Goal: Task Accomplishment & Management: Complete application form

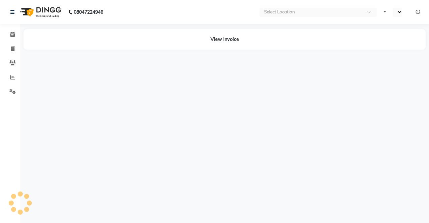
select select "en"
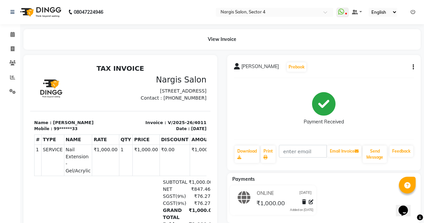
click at [413, 67] on icon "button" at bounding box center [412, 67] width 1 height 0
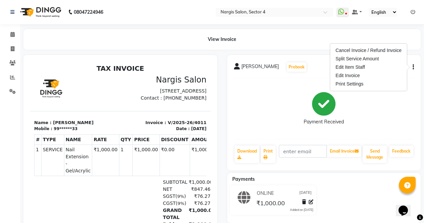
click at [413, 67] on icon "button" at bounding box center [412, 67] width 1 height 0
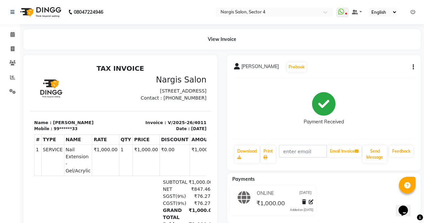
click at [412, 66] on button "button" at bounding box center [412, 67] width 4 height 7
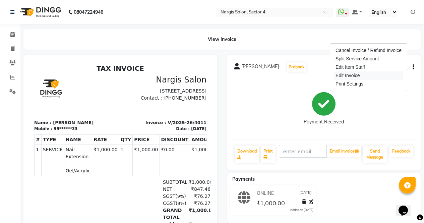
click at [359, 77] on div "Edit Invoice" at bounding box center [368, 75] width 69 height 8
select select "service"
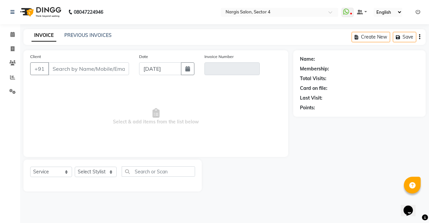
type input "99******33"
type input "V/2025-26/4011"
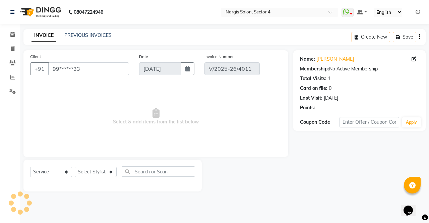
select select "select"
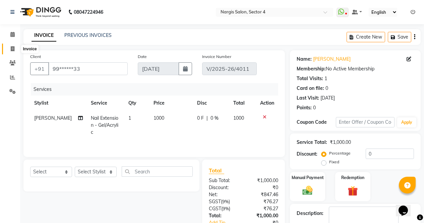
click at [11, 49] on icon at bounding box center [13, 48] width 4 height 5
select select "service"
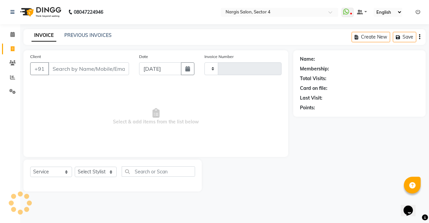
type input "4012"
select select "4130"
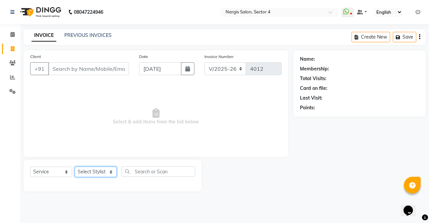
click at [94, 171] on select "Select Stylist [PERSON_NAME] [PERSON_NAME] [PERSON_NAME] Front Desk muskaan rak…" at bounding box center [96, 171] width 42 height 10
click at [56, 133] on span "Select & add items from the list below" at bounding box center [155, 116] width 251 height 67
click at [95, 71] on input "Client" at bounding box center [88, 68] width 81 height 13
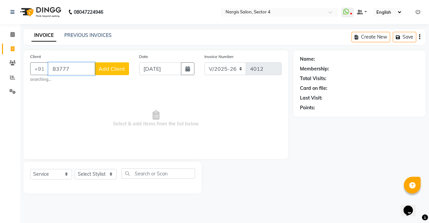
click at [81, 64] on input "83777" at bounding box center [71, 68] width 47 height 13
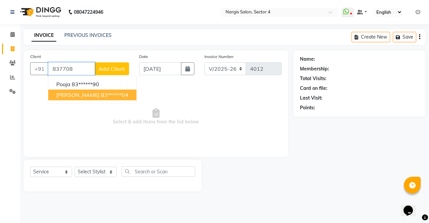
click at [101, 95] on ngb-highlight "83******04" at bounding box center [114, 94] width 27 height 7
type input "83******04"
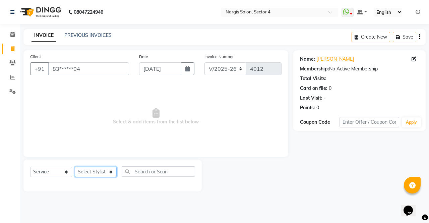
click at [102, 168] on select "Select Stylist [PERSON_NAME] [PERSON_NAME] [PERSON_NAME] Front Desk muskaan rak…" at bounding box center [96, 171] width 42 height 10
select select "28131"
click at [75, 166] on select "Select Stylist [PERSON_NAME] [PERSON_NAME] [PERSON_NAME] Front Desk muskaan rak…" at bounding box center [96, 171] width 42 height 10
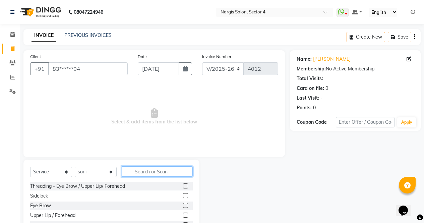
click at [186, 173] on input "text" at bounding box center [157, 171] width 71 height 10
click at [183, 206] on label at bounding box center [185, 205] width 5 height 5
click at [183, 206] on input "checkbox" at bounding box center [185, 205] width 4 height 4
checkbox input "true"
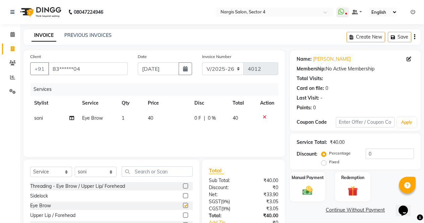
click at [183, 186] on label at bounding box center [185, 185] width 5 height 5
click at [183, 186] on input "checkbox" at bounding box center [185, 186] width 4 height 4
checkbox input "true"
checkbox input "false"
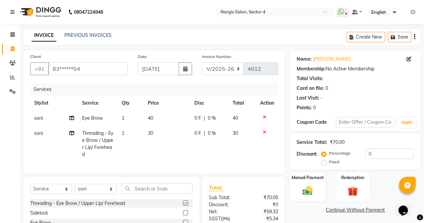
click at [175, 183] on div "Select Service Product Membership Package Voucher Prepaid Gift Card Select Styl…" at bounding box center [111, 226] width 176 height 99
checkbox input "false"
click at [180, 194] on input "text" at bounding box center [157, 188] width 71 height 10
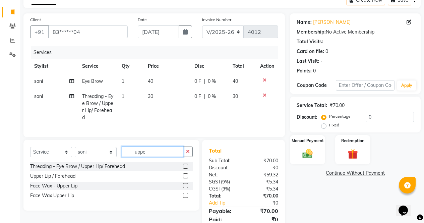
scroll to position [67, 0]
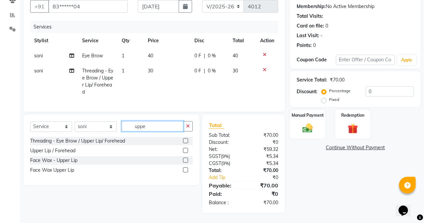
type input "uppe"
click at [186, 170] on label at bounding box center [185, 169] width 5 height 5
click at [186, 170] on input "checkbox" at bounding box center [185, 170] width 4 height 4
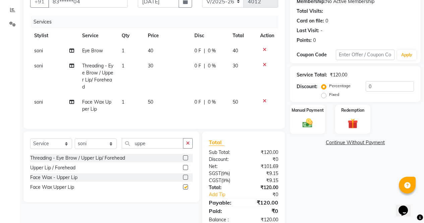
scroll to position [89, 0]
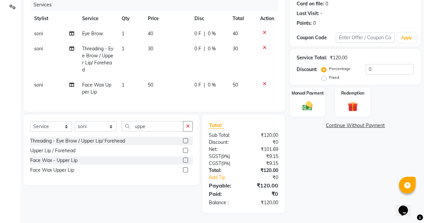
checkbox input "false"
click at [313, 104] on img at bounding box center [307, 106] width 17 height 12
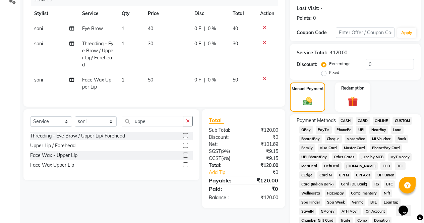
click at [348, 121] on span "CASH" at bounding box center [345, 121] width 14 height 8
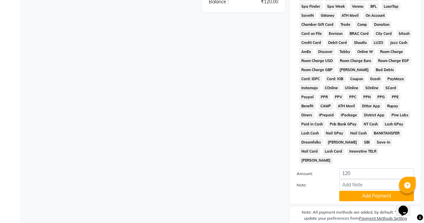
scroll to position [306, 0]
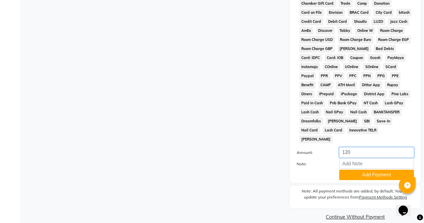
click at [351, 147] on input "120" at bounding box center [376, 152] width 75 height 10
type input "100"
click at [390, 169] on button "Add Payment" at bounding box center [376, 174] width 75 height 10
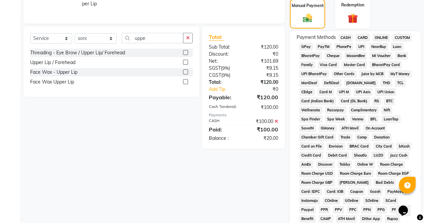
click at [386, 35] on span "ONLINE" at bounding box center [380, 38] width 17 height 8
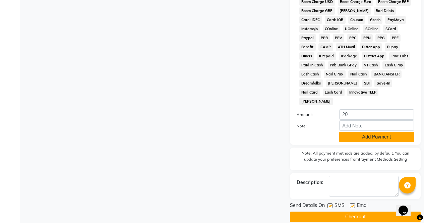
click at [375, 132] on button "Add Payment" at bounding box center [376, 137] width 75 height 10
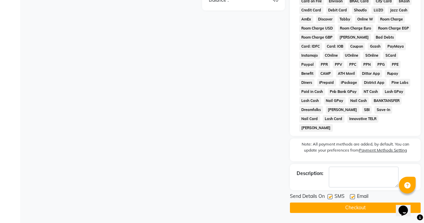
scroll to position [308, 0]
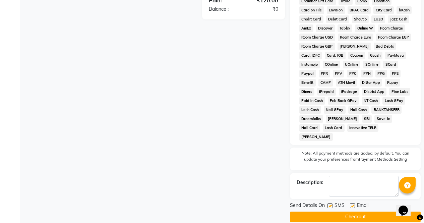
click at [372, 211] on button "Checkout" at bounding box center [355, 216] width 131 height 10
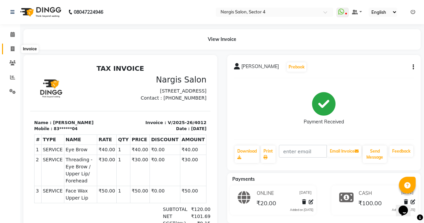
click at [11, 50] on icon at bounding box center [13, 48] width 4 height 5
select select "service"
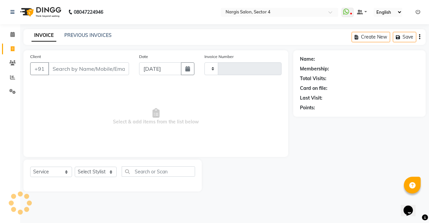
type input "4013"
select select "4130"
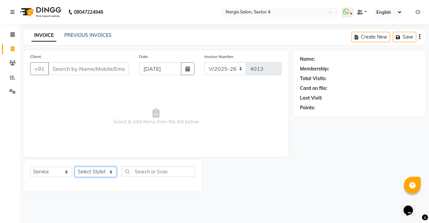
click at [103, 174] on select "Select Stylist [PERSON_NAME] [PERSON_NAME] [PERSON_NAME] Front Desk muskaan rak…" at bounding box center [96, 171] width 42 height 10
select select "29276"
click at [75, 166] on select "Select Stylist [PERSON_NAME] [PERSON_NAME] [PERSON_NAME] Front Desk muskaan rak…" at bounding box center [96, 171] width 42 height 10
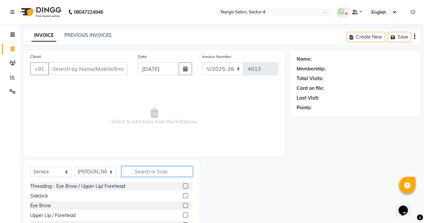
click at [168, 167] on input "text" at bounding box center [157, 171] width 71 height 10
type input "spa"
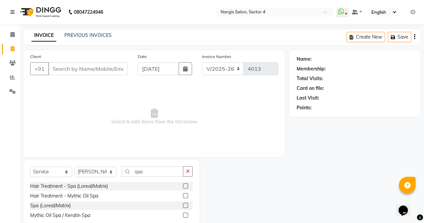
click at [186, 187] on label at bounding box center [185, 185] width 5 height 5
click at [186, 187] on input "checkbox" at bounding box center [185, 186] width 4 height 4
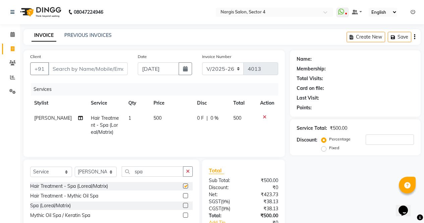
checkbox input "false"
click at [153, 118] on span "500" at bounding box center [157, 118] width 8 height 6
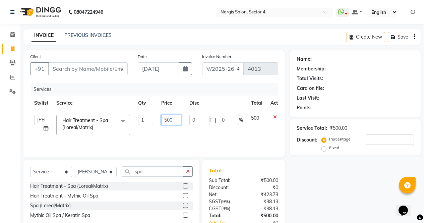
click at [167, 118] on input "500" at bounding box center [171, 120] width 20 height 10
type input "1200"
click at [347, 181] on div "Name: Membership: Total Visits: Card on file: Last Visit: Points: Service Total…" at bounding box center [358, 154] width 136 height 208
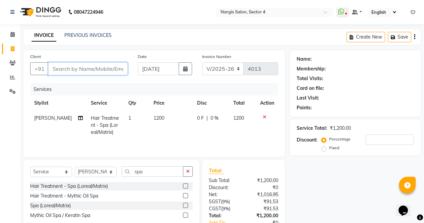
click at [75, 70] on input "Client" at bounding box center [87, 68] width 79 height 13
type input "7"
type input "0"
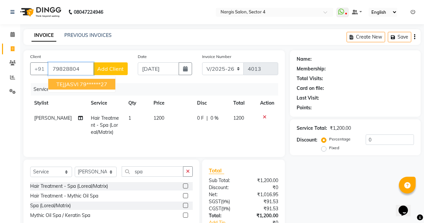
click at [104, 83] on ngb-highlight "79******27" at bounding box center [93, 84] width 27 height 7
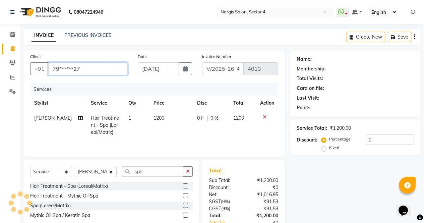
type input "79******27"
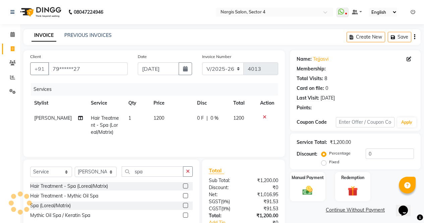
select select "1: Object"
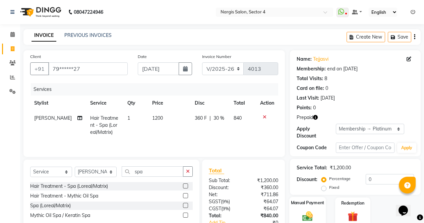
click at [309, 187] on div "Service Total: ₹1,200.00 Discount: Percentage Fixed 0" at bounding box center [355, 177] width 131 height 36
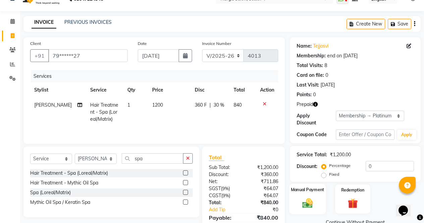
scroll to position [45, 0]
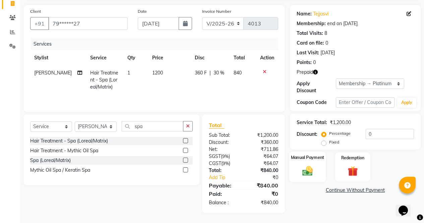
click at [318, 161] on div "Manual Payment" at bounding box center [307, 166] width 37 height 30
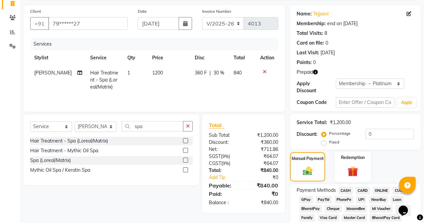
click at [362, 162] on div "Redemption" at bounding box center [352, 166] width 37 height 30
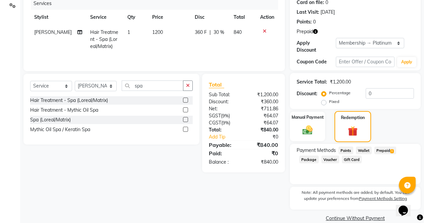
scroll to position [91, 0]
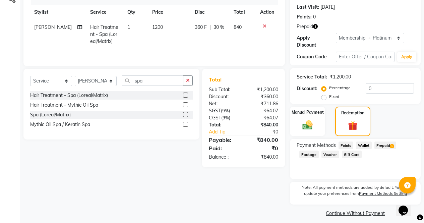
click at [387, 141] on span "Prepaid 1" at bounding box center [385, 145] width 22 height 8
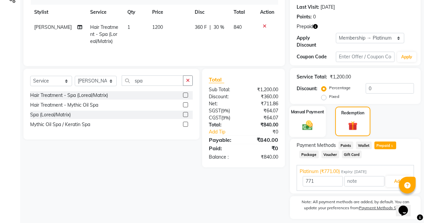
click at [317, 118] on div "Manual Payment" at bounding box center [307, 121] width 37 height 31
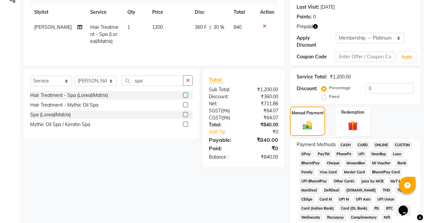
click at [347, 141] on span "CASH" at bounding box center [345, 145] width 14 height 8
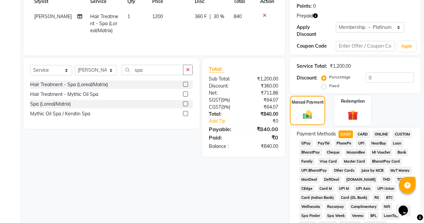
click at [354, 108] on img at bounding box center [352, 114] width 17 height 13
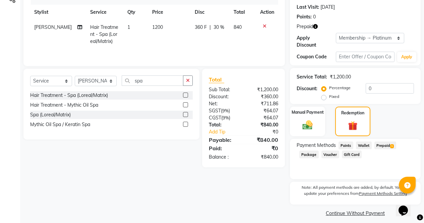
click at [384, 143] on span "Prepaid 1" at bounding box center [385, 145] width 22 height 8
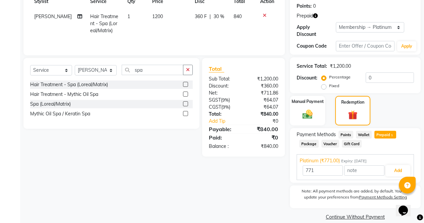
scroll to position [105, 0]
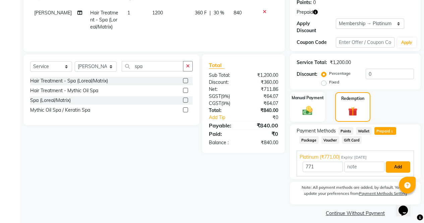
click at [399, 165] on button "Add" at bounding box center [398, 166] width 24 height 11
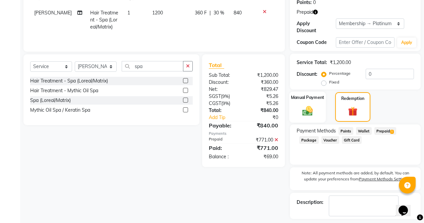
click at [323, 104] on div "Manual Payment" at bounding box center [307, 106] width 37 height 31
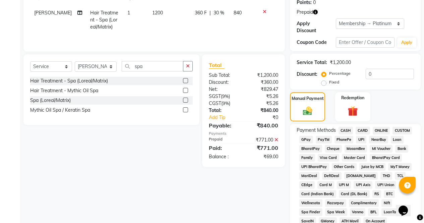
click at [346, 127] on span "CASH" at bounding box center [345, 131] width 14 height 8
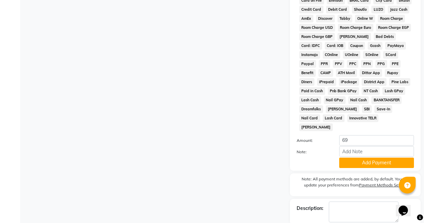
scroll to position [364, 0]
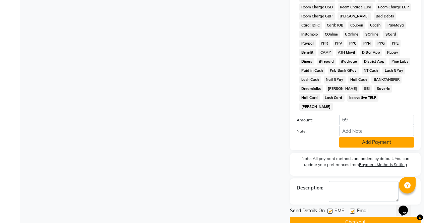
click at [375, 137] on button "Add Payment" at bounding box center [376, 142] width 75 height 10
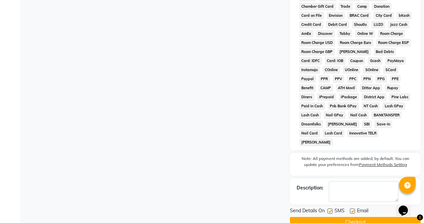
click at [346, 217] on button "Checkout" at bounding box center [355, 222] width 131 height 10
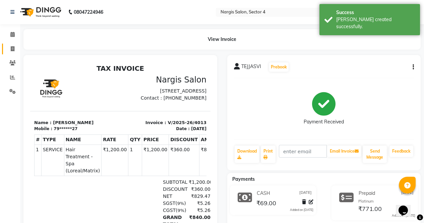
click at [11, 53] on link "Invoice" at bounding box center [10, 49] width 16 height 11
select select "service"
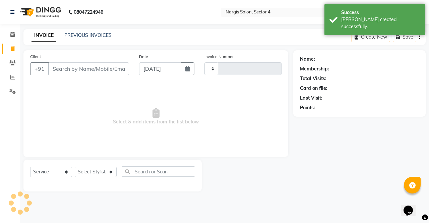
type input "4014"
select select "4130"
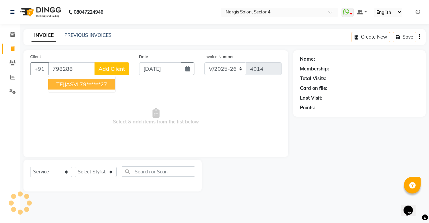
click at [79, 88] on button "TEJJASVI 79******27" at bounding box center [81, 84] width 67 height 11
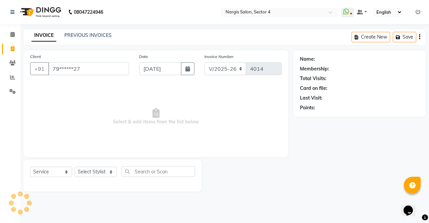
type input "79******27"
select select "1: Object"
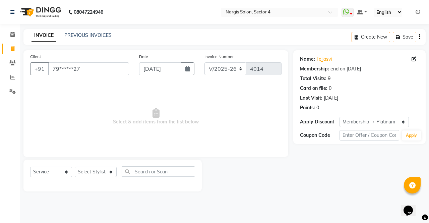
click at [77, 38] on link "PREVIOUS INVOICES" at bounding box center [87, 35] width 47 height 6
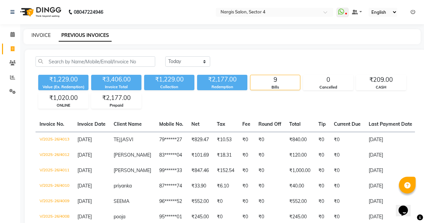
click at [33, 34] on link "INVOICE" at bounding box center [40, 35] width 19 height 6
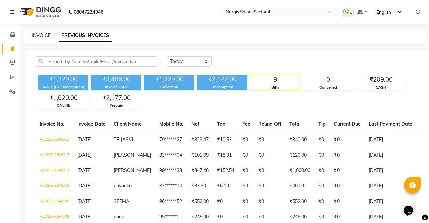
select select "service"
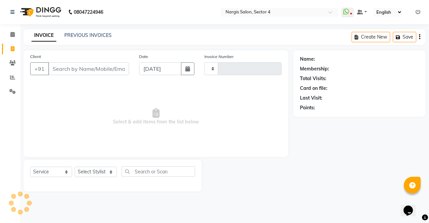
type input "4014"
select select "4130"
click at [110, 183] on div at bounding box center [112, 183] width 165 height 3
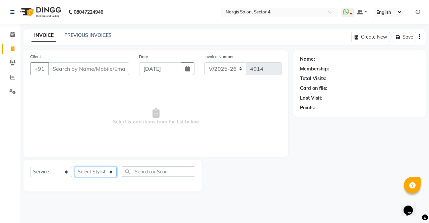
click at [111, 171] on select "Select Stylist [PERSON_NAME] [PERSON_NAME] [PERSON_NAME] Front Desk muskaan rak…" at bounding box center [96, 171] width 42 height 10
select select "87810"
click at [75, 166] on select "Select Stylist [PERSON_NAME] [PERSON_NAME] [PERSON_NAME] Front Desk muskaan rak…" at bounding box center [96, 171] width 42 height 10
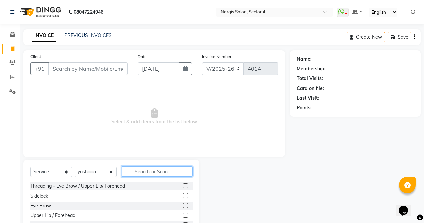
click at [137, 169] on input "text" at bounding box center [157, 171] width 71 height 10
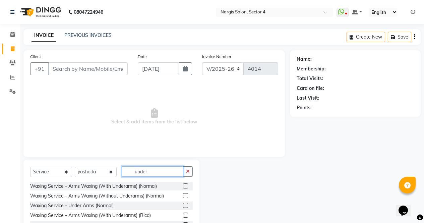
type input "under"
click at [183, 205] on label at bounding box center [185, 205] width 5 height 5
click at [183, 205] on input "checkbox" at bounding box center [185, 205] width 4 height 4
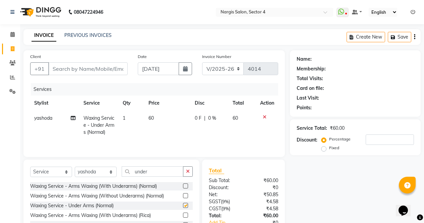
scroll to position [46, 0]
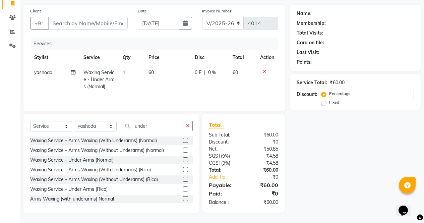
checkbox input "false"
click at [186, 128] on button "button" at bounding box center [188, 126] width 10 height 10
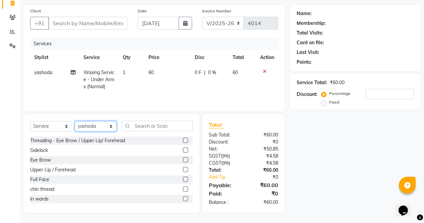
click at [112, 126] on select "Select Stylist [PERSON_NAME] [PERSON_NAME] [PERSON_NAME] Front Desk muskaan rak…" at bounding box center [96, 126] width 42 height 10
click at [75, 121] on select "Select Stylist [PERSON_NAME] [PERSON_NAME] [PERSON_NAME] Front Desk muskaan rak…" at bounding box center [96, 126] width 42 height 10
click at [111, 128] on select "Select Stylist [PERSON_NAME] [PERSON_NAME] [PERSON_NAME] Front Desk muskaan rak…" at bounding box center [96, 126] width 42 height 10
select select "28131"
click at [75, 121] on select "Select Stylist [PERSON_NAME] [PERSON_NAME] [PERSON_NAME] Front Desk muskaan rak…" at bounding box center [96, 126] width 42 height 10
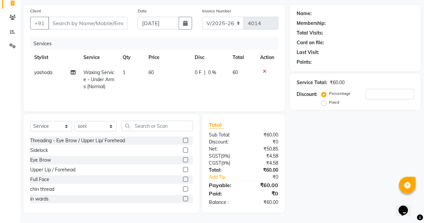
click at [183, 160] on label at bounding box center [185, 159] width 5 height 5
click at [183, 160] on input "checkbox" at bounding box center [185, 160] width 4 height 4
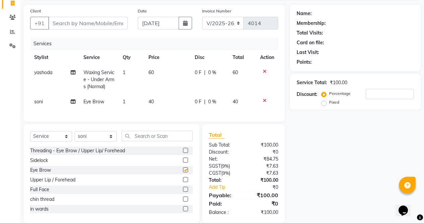
checkbox input "false"
click at [183, 153] on label at bounding box center [185, 150] width 5 height 5
click at [183, 153] on input "checkbox" at bounding box center [185, 150] width 4 height 4
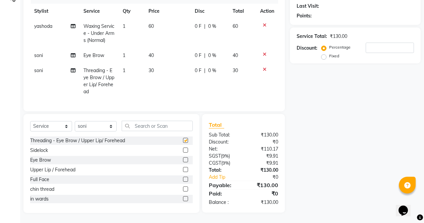
checkbox input "false"
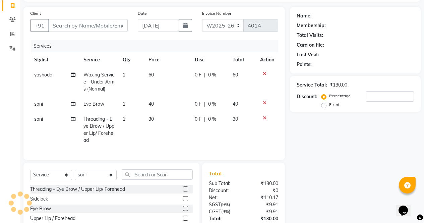
scroll to position [0, 0]
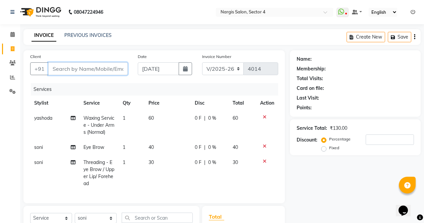
click at [98, 69] on input "Client" at bounding box center [87, 68] width 79 height 13
type input "9"
type input "0"
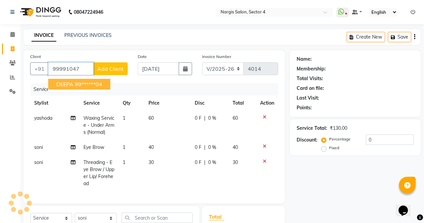
click at [97, 86] on ngb-highlight "99******04" at bounding box center [88, 84] width 27 height 7
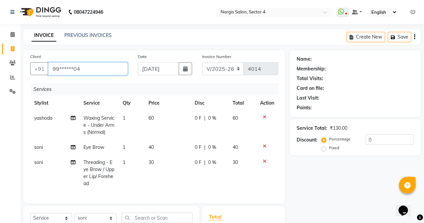
type input "99******04"
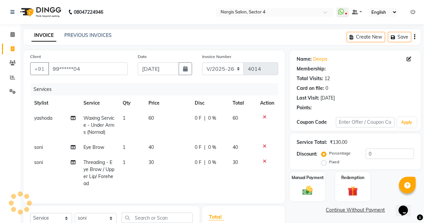
select select "1: Object"
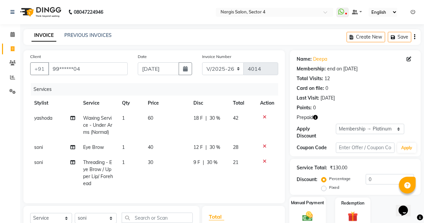
click at [314, 210] on img at bounding box center [307, 216] width 17 height 12
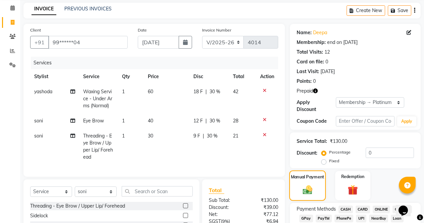
scroll to position [85, 0]
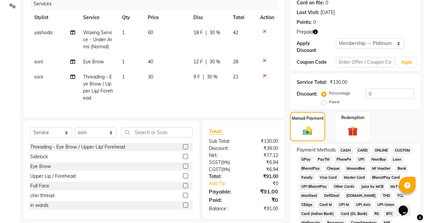
click at [317, 31] on icon "button" at bounding box center [315, 31] width 5 height 5
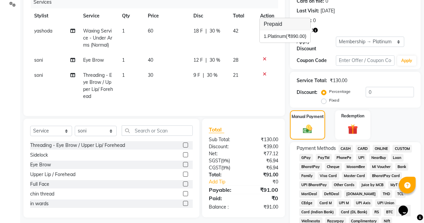
scroll to position [82, 0]
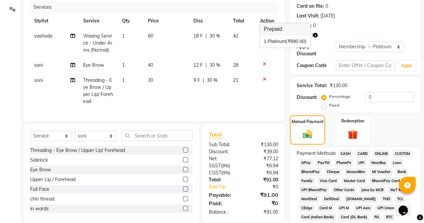
click at [329, 102] on label "Fixed" at bounding box center [334, 105] width 10 height 6
click at [325, 103] on input "Fixed" at bounding box center [325, 105] width 5 height 5
radio input "true"
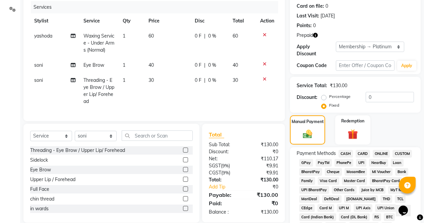
click at [380, 150] on span "ONLINE" at bounding box center [380, 154] width 17 height 8
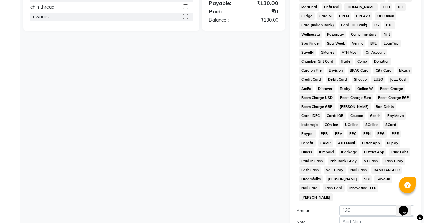
scroll to position [326, 0]
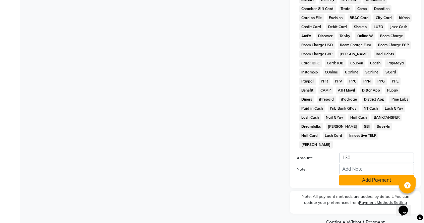
click at [370, 175] on button "Add Payment" at bounding box center [376, 180] width 75 height 10
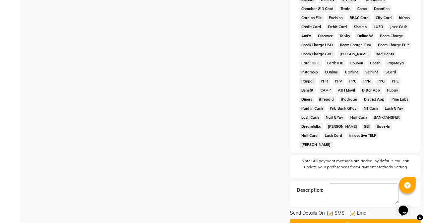
click at [376, 219] on button "Checkout" at bounding box center [355, 224] width 131 height 10
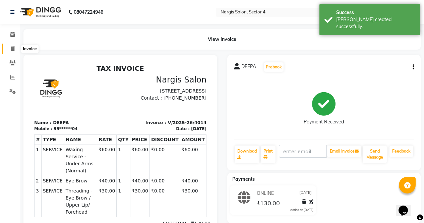
click at [12, 51] on icon at bounding box center [13, 48] width 4 height 5
select select "service"
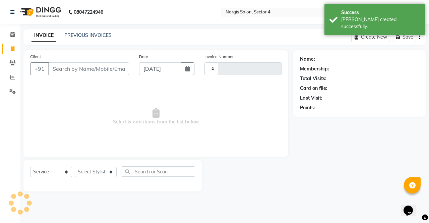
type input "4015"
select select "4130"
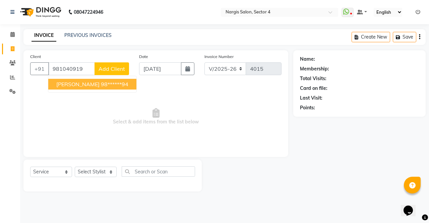
click at [101, 84] on ngb-highlight "98******94" at bounding box center [114, 84] width 27 height 7
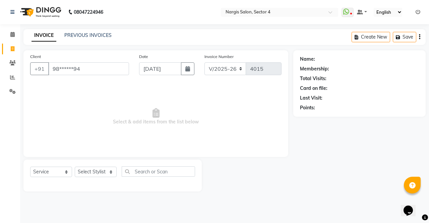
type input "98******94"
select select "1: Object"
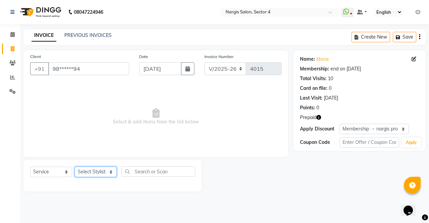
click at [88, 174] on select "Select Stylist [PERSON_NAME] [PERSON_NAME] [PERSON_NAME] Front Desk muskaan rak…" at bounding box center [96, 171] width 42 height 10
select select "60383"
click at [75, 166] on select "Select Stylist [PERSON_NAME] [PERSON_NAME] [PERSON_NAME] Front Desk muskaan rak…" at bounding box center [96, 171] width 42 height 10
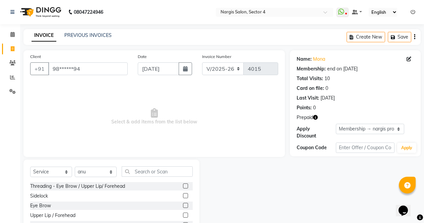
click at [183, 186] on label at bounding box center [185, 185] width 5 height 5
click at [183, 186] on input "checkbox" at bounding box center [185, 186] width 4 height 4
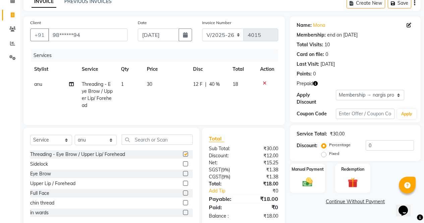
checkbox input "false"
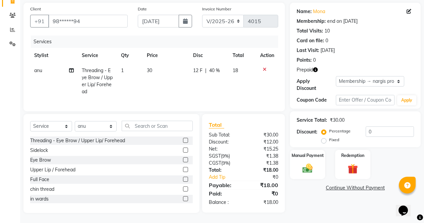
click at [351, 162] on img at bounding box center [352, 168] width 16 height 12
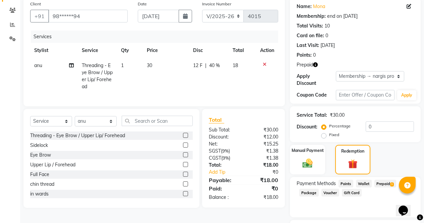
click at [317, 65] on icon "button" at bounding box center [315, 64] width 5 height 5
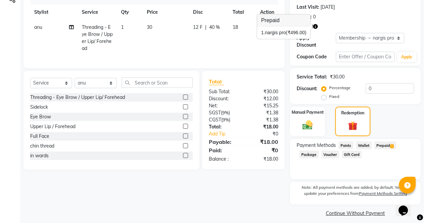
click at [388, 141] on span "Prepaid 1" at bounding box center [385, 145] width 22 height 8
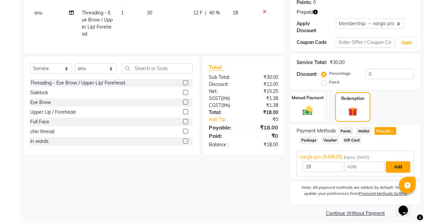
click at [398, 165] on button "Add" at bounding box center [398, 166] width 24 height 11
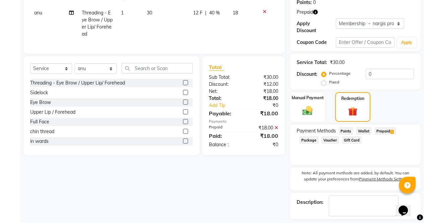
scroll to position [129, 0]
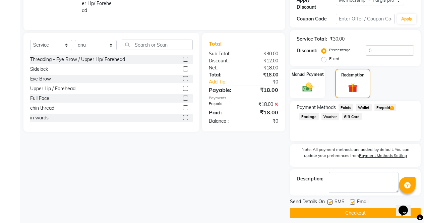
click at [371, 212] on button "Checkout" at bounding box center [355, 213] width 131 height 10
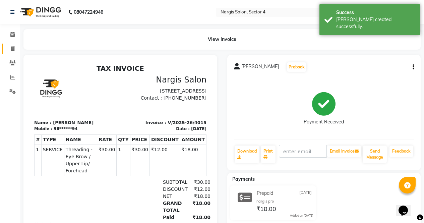
click at [9, 48] on span at bounding box center [13, 49] width 12 height 8
select select "service"
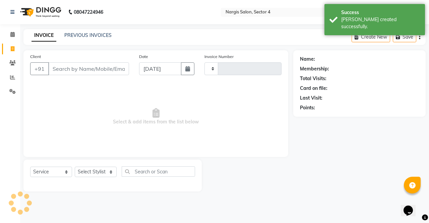
type input "4016"
select select "4130"
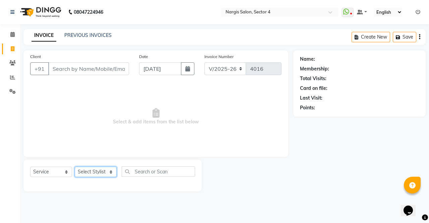
click at [89, 171] on select "Select Stylist [PERSON_NAME] [PERSON_NAME] [PERSON_NAME] Front Desk muskaan rak…" at bounding box center [96, 171] width 42 height 10
select select "60384"
click at [75, 166] on select "Select Stylist [PERSON_NAME] [PERSON_NAME] [PERSON_NAME] Front Desk muskaan rak…" at bounding box center [96, 171] width 42 height 10
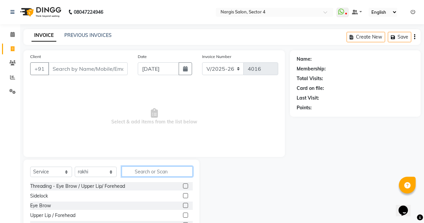
click at [144, 169] on input "text" at bounding box center [157, 171] width 71 height 10
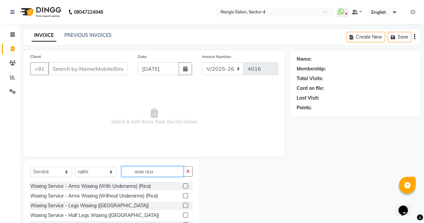
type input "wax rica"
click at [173, 185] on div "Waxing Service - Arms Waxing (With Underarms) (Rica)" at bounding box center [111, 186] width 162 height 8
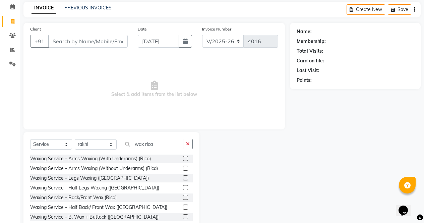
scroll to position [46, 0]
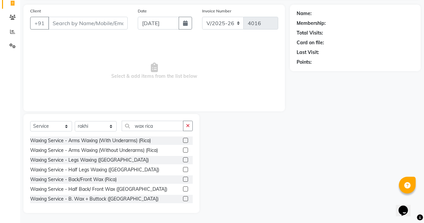
click at [183, 139] on label at bounding box center [185, 140] width 5 height 5
click at [183, 139] on input "checkbox" at bounding box center [185, 140] width 4 height 4
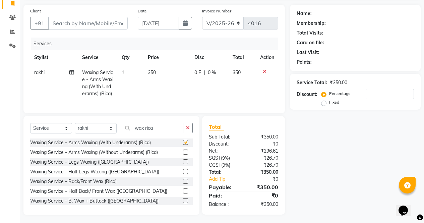
checkbox input "false"
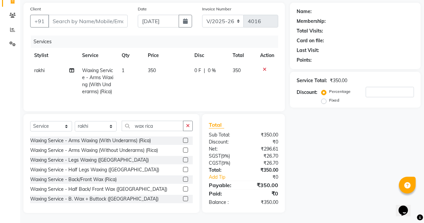
click at [183, 168] on label at bounding box center [185, 169] width 5 height 5
click at [183, 168] on input "checkbox" at bounding box center [185, 169] width 4 height 4
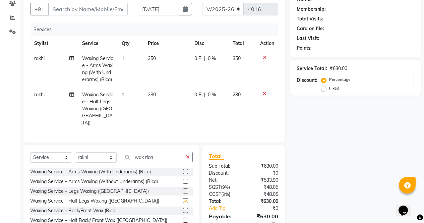
checkbox input "false"
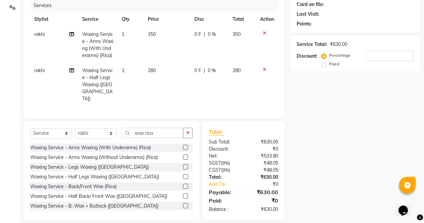
scroll to position [0, 0]
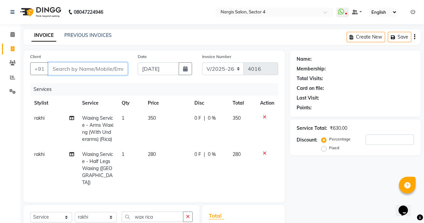
click at [85, 68] on input "Client" at bounding box center [87, 68] width 79 height 13
type input "9"
type input "0"
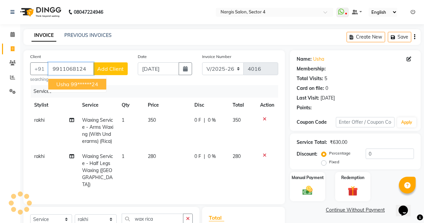
click at [90, 74] on input "9911068124" at bounding box center [70, 68] width 45 height 13
click at [71, 84] on ngb-highlight "99******24" at bounding box center [84, 84] width 27 height 7
type input "99******24"
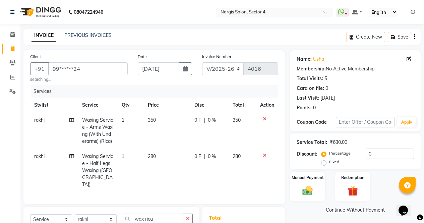
click at [358, 156] on div "Percentage Fixed" at bounding box center [344, 157] width 43 height 17
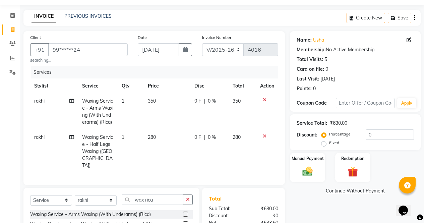
scroll to position [91, 0]
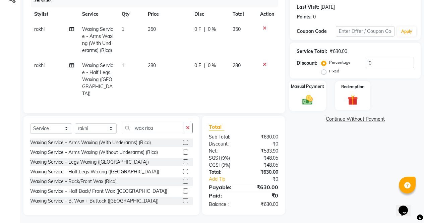
click at [308, 91] on div "Manual Payment" at bounding box center [307, 95] width 37 height 30
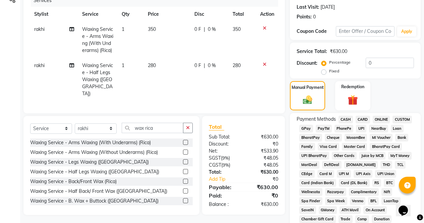
click at [347, 118] on span "CASH" at bounding box center [345, 120] width 14 height 8
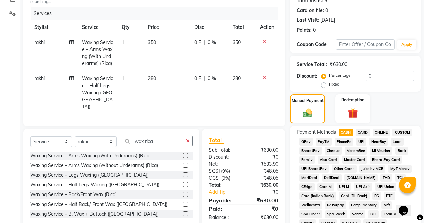
scroll to position [83, 0]
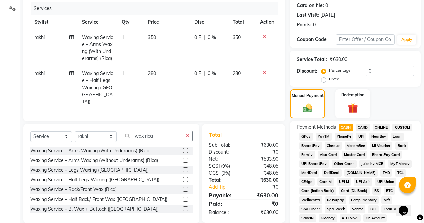
click at [377, 128] on span "ONLINE" at bounding box center [380, 128] width 17 height 8
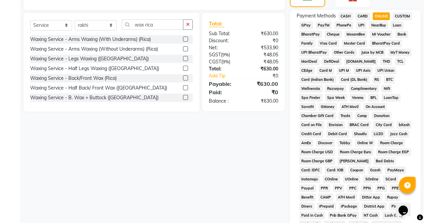
scroll to position [306, 0]
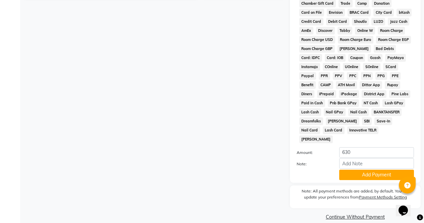
click at [363, 185] on div "Note: All payment methods are added, by default. You can update your preference…" at bounding box center [355, 196] width 131 height 23
click at [361, 169] on button "Add Payment" at bounding box center [376, 174] width 75 height 10
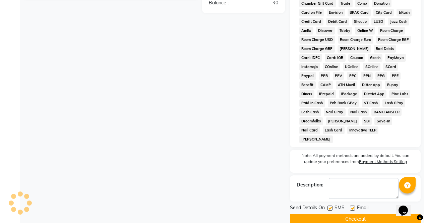
click at [351, 205] on label at bounding box center [352, 207] width 5 height 5
click at [351, 206] on input "checkbox" at bounding box center [352, 208] width 4 height 4
checkbox input "false"
click at [346, 214] on button "Checkout" at bounding box center [355, 219] width 131 height 10
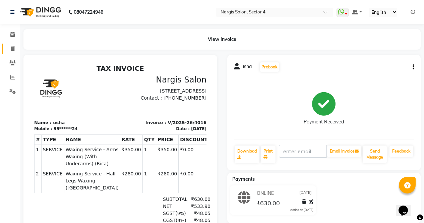
click at [8, 48] on span at bounding box center [13, 49] width 12 height 8
select select "service"
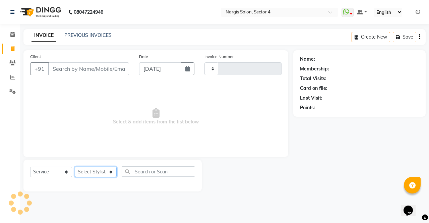
click at [94, 172] on select "Select Stylist" at bounding box center [96, 171] width 42 height 10
type input "4017"
select select "4130"
click at [90, 174] on select "Select Stylist" at bounding box center [96, 171] width 42 height 10
click at [94, 171] on select "Select Stylist [PERSON_NAME] [PERSON_NAME] [PERSON_NAME] Front Desk muskaan rak…" at bounding box center [96, 171] width 42 height 10
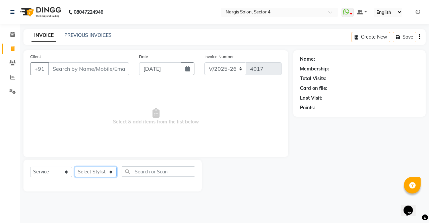
select select "28131"
click at [75, 166] on select "Select Stylist [PERSON_NAME] [PERSON_NAME] [PERSON_NAME] Front Desk muskaan rak…" at bounding box center [96, 171] width 42 height 10
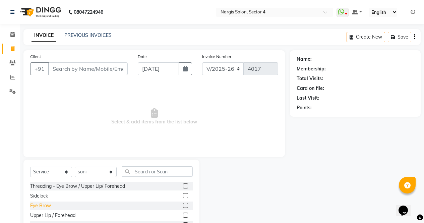
click at [36, 207] on div "Eye Brow" at bounding box center [40, 205] width 21 height 7
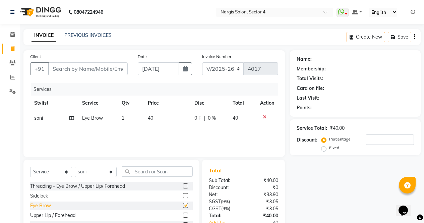
checkbox input "false"
click at [99, 65] on input "Client" at bounding box center [87, 68] width 79 height 13
type input "9"
type input "0"
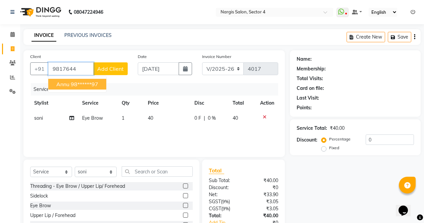
click at [88, 83] on ngb-highlight "98******97" at bounding box center [84, 84] width 27 height 7
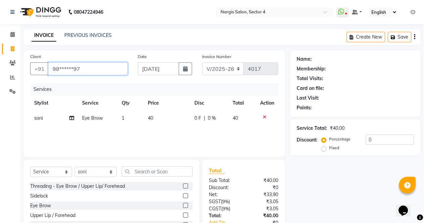
type input "98******97"
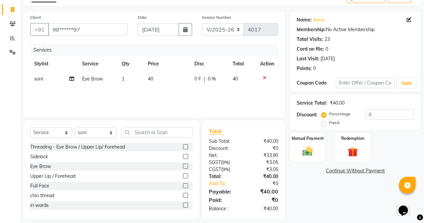
scroll to position [46, 0]
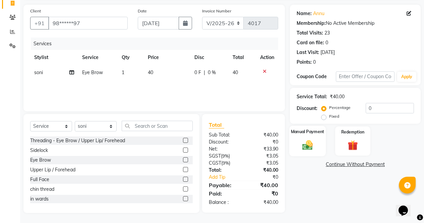
click at [312, 136] on div "Manual Payment" at bounding box center [307, 141] width 37 height 30
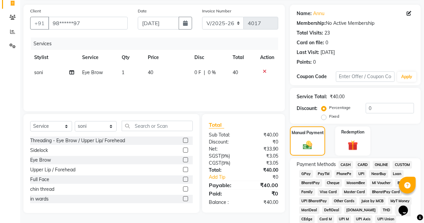
click at [347, 166] on span "CASH" at bounding box center [345, 165] width 14 height 8
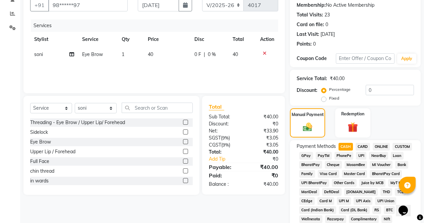
scroll to position [55, 0]
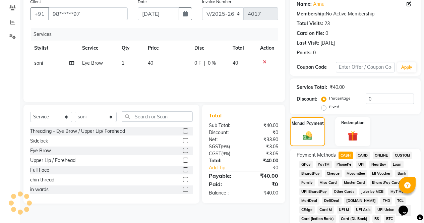
click at [386, 157] on span "ONLINE" at bounding box center [380, 155] width 17 height 8
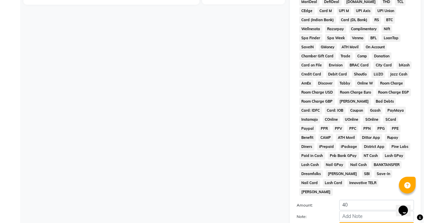
scroll to position [306, 0]
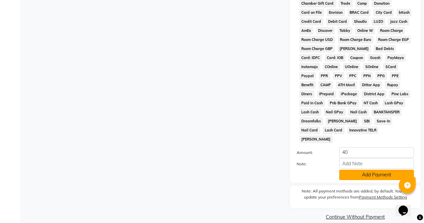
click at [369, 170] on button "Add Payment" at bounding box center [376, 174] width 75 height 10
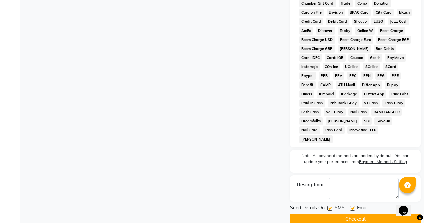
click at [367, 214] on button "Checkout" at bounding box center [355, 219] width 131 height 10
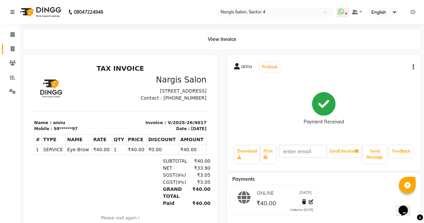
click at [13, 49] on icon at bounding box center [13, 48] width 4 height 5
select select "service"
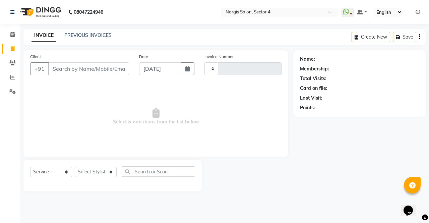
type input "4018"
select select "4130"
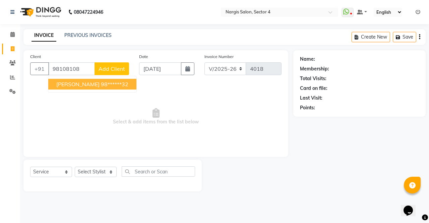
click at [93, 87] on button "[PERSON_NAME] 98******32" at bounding box center [92, 84] width 88 height 11
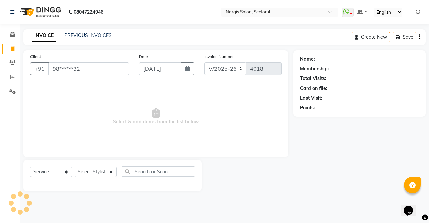
type input "98******32"
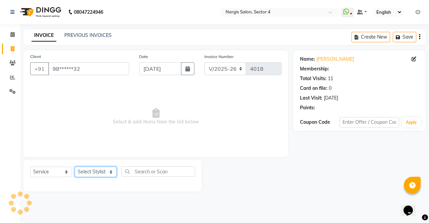
click at [111, 172] on select "Select Stylist [PERSON_NAME] [PERSON_NAME] [PERSON_NAME] Front Desk muskaan rak…" at bounding box center [96, 171] width 42 height 10
select select "28132"
click at [75, 166] on select "Select Stylist [PERSON_NAME] [PERSON_NAME] [PERSON_NAME] Front Desk muskaan rak…" at bounding box center [96, 171] width 42 height 10
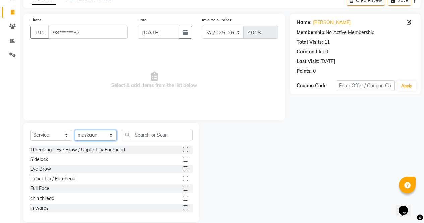
scroll to position [46, 0]
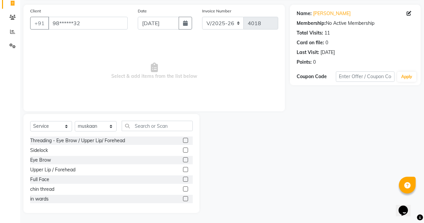
click at [183, 160] on label at bounding box center [185, 159] width 5 height 5
click at [183, 160] on input "checkbox" at bounding box center [185, 160] width 4 height 4
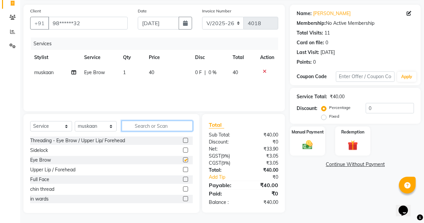
click at [182, 126] on input "text" at bounding box center [157, 126] width 71 height 10
checkbox input "false"
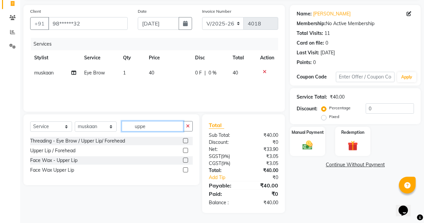
type input "uppe"
click at [186, 170] on label at bounding box center [185, 169] width 5 height 5
click at [186, 170] on input "checkbox" at bounding box center [185, 170] width 4 height 4
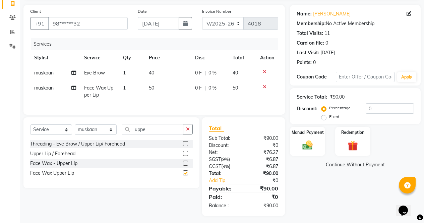
scroll to position [53, 0]
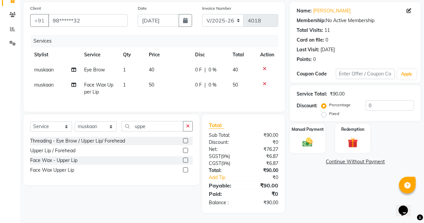
checkbox input "false"
click at [191, 125] on button "button" at bounding box center [188, 126] width 10 height 10
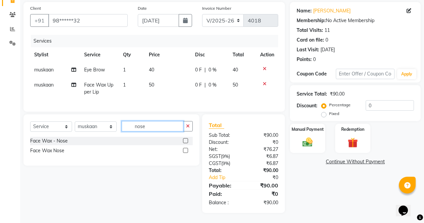
type input "nose"
click at [187, 150] on label at bounding box center [185, 150] width 5 height 5
click at [187, 150] on input "checkbox" at bounding box center [185, 150] width 4 height 4
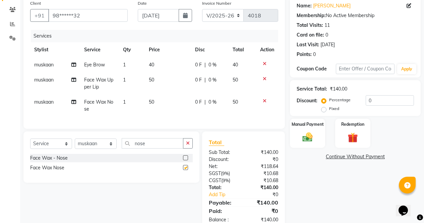
scroll to position [75, 0]
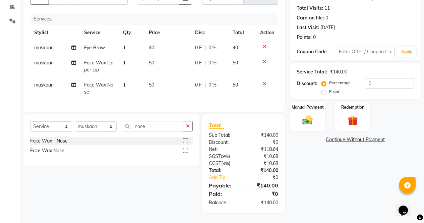
checkbox input "false"
click at [188, 130] on button "button" at bounding box center [188, 126] width 10 height 10
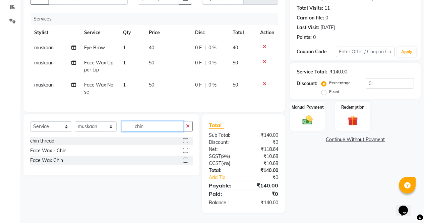
type input "chin"
click at [188, 140] on label at bounding box center [185, 140] width 5 height 5
click at [187, 140] on input "checkbox" at bounding box center [185, 141] width 4 height 4
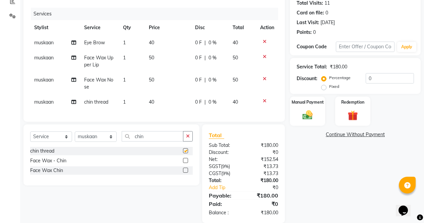
checkbox input "false"
click at [156, 100] on td "40" at bounding box center [168, 101] width 46 height 15
select select "28132"
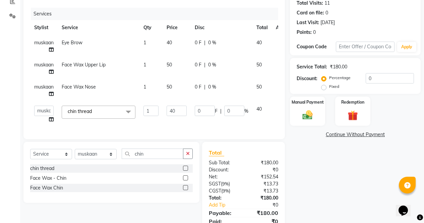
click at [169, 97] on td "50" at bounding box center [176, 90] width 28 height 22
select select "28132"
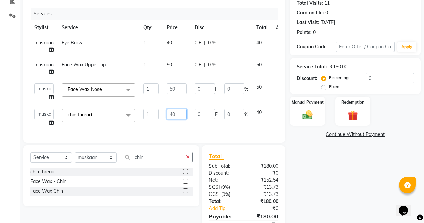
click at [176, 112] on input "40" at bounding box center [176, 114] width 20 height 10
type input "4"
type input "50"
click at [327, 181] on div "Name: [PERSON_NAME] Membership: No Active Membership Total Visits: 11 Card on f…" at bounding box center [358, 109] width 136 height 269
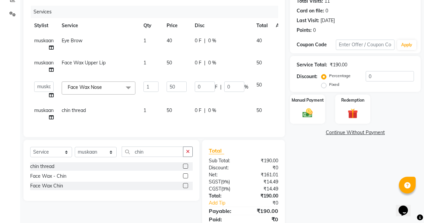
scroll to position [78, 0]
click at [334, 166] on div "Name: [PERSON_NAME] Membership: No Active Membership Total Visits: 11 Card on f…" at bounding box center [358, 105] width 136 height 265
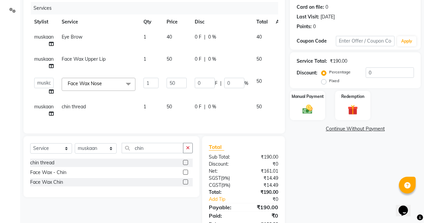
scroll to position [81, 0]
click at [174, 108] on td "50" at bounding box center [176, 110] width 28 height 22
select select "28132"
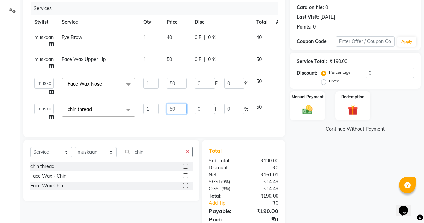
click at [177, 110] on input "50" at bounding box center [176, 108] width 20 height 10
type input "5"
type input "60"
click at [333, 182] on div "Name: [PERSON_NAME] Membership: No Active Membership Total Visits: 11 Card on f…" at bounding box center [358, 104] width 136 height 269
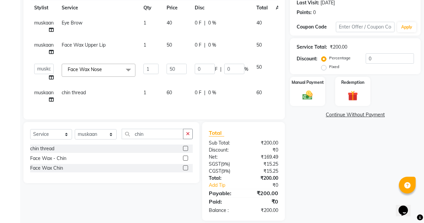
scroll to position [67, 0]
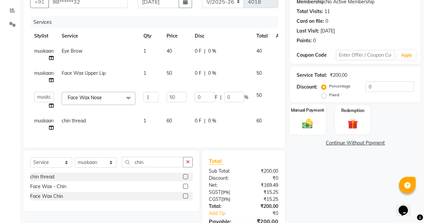
click at [317, 123] on div "Manual Payment" at bounding box center [307, 119] width 37 height 30
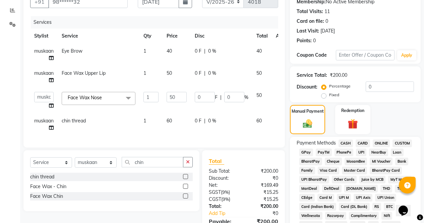
click at [382, 140] on span "ONLINE" at bounding box center [380, 143] width 17 height 8
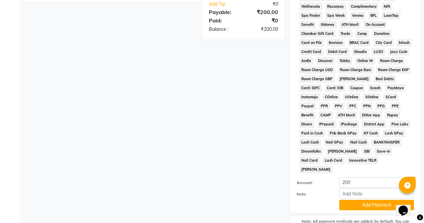
scroll to position [306, 0]
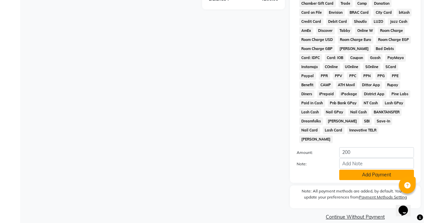
click at [368, 169] on button "Add Payment" at bounding box center [376, 174] width 75 height 10
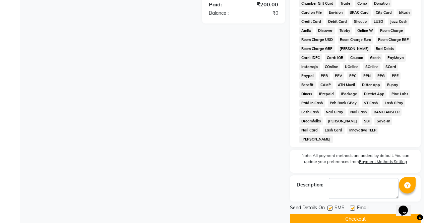
click at [378, 214] on button "Checkout" at bounding box center [355, 219] width 131 height 10
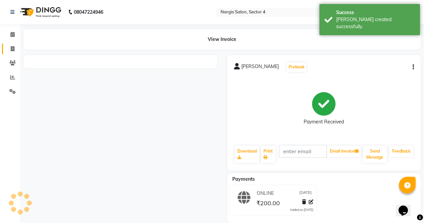
click at [14, 53] on link "Invoice" at bounding box center [10, 49] width 16 height 11
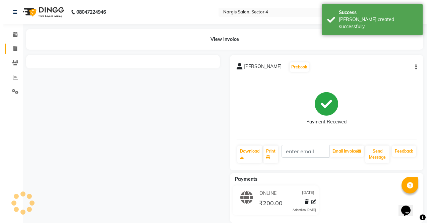
select select "service"
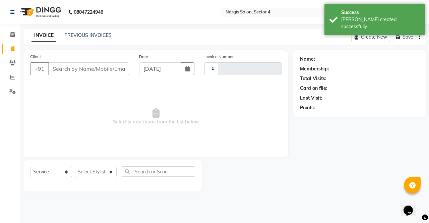
type input "4019"
select select "4130"
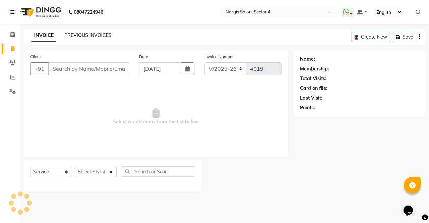
click at [100, 37] on link "PREVIOUS INVOICES" at bounding box center [87, 35] width 47 height 6
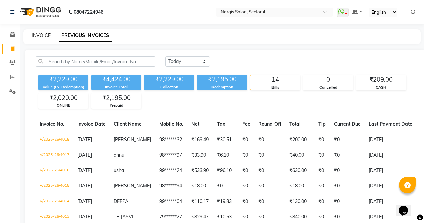
click at [48, 37] on link "INVOICE" at bounding box center [40, 35] width 19 height 6
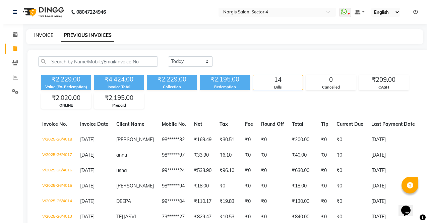
select select "service"
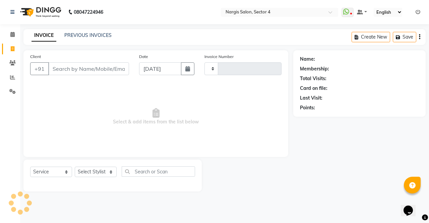
type input "4019"
select select "4130"
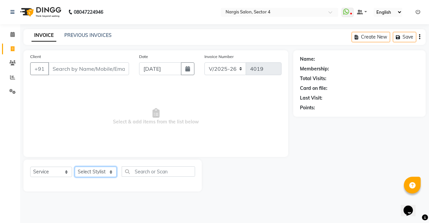
click at [98, 173] on select "Select Stylist [PERSON_NAME] [PERSON_NAME] [PERSON_NAME] Front Desk muskaan rak…" at bounding box center [96, 171] width 42 height 10
select select "87810"
click at [75, 166] on select "Select Stylist [PERSON_NAME] [PERSON_NAME] [PERSON_NAME] Front Desk muskaan rak…" at bounding box center [96, 171] width 42 height 10
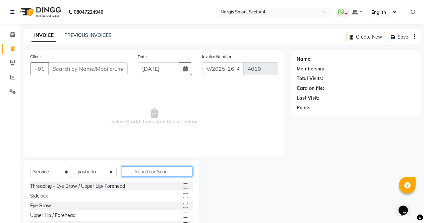
click at [175, 171] on input "text" at bounding box center [157, 171] width 71 height 10
click at [183, 206] on label at bounding box center [185, 205] width 5 height 5
click at [183, 206] on input "checkbox" at bounding box center [185, 205] width 4 height 4
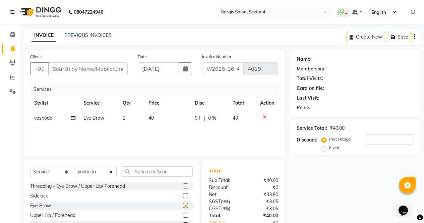
checkbox input "false"
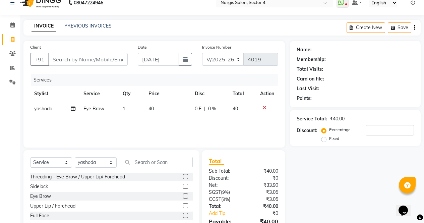
scroll to position [39, 0]
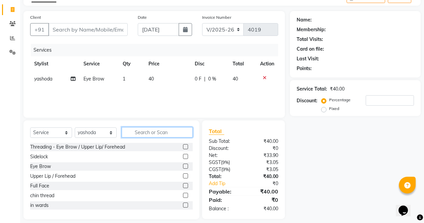
click at [167, 133] on input "text" at bounding box center [157, 132] width 71 height 10
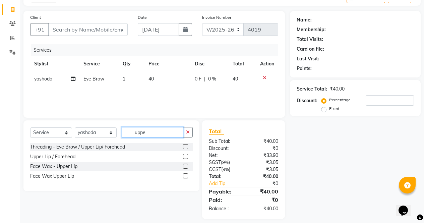
type input "uppe"
click at [186, 176] on label at bounding box center [185, 175] width 5 height 5
click at [186, 176] on input "checkbox" at bounding box center [185, 176] width 4 height 4
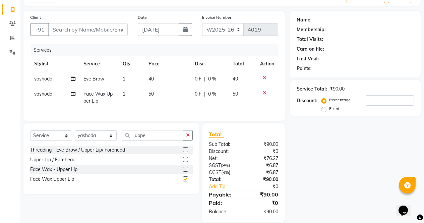
checkbox input "false"
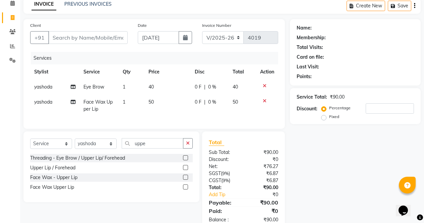
scroll to position [0, 0]
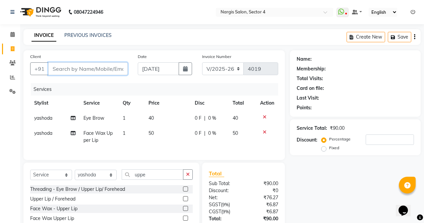
click at [71, 70] on input "Client" at bounding box center [87, 68] width 79 height 13
type input "9"
type input "0"
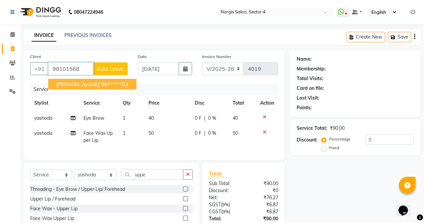
click at [63, 84] on span "[PERSON_NAME]" at bounding box center [77, 84] width 43 height 7
type input "98******52"
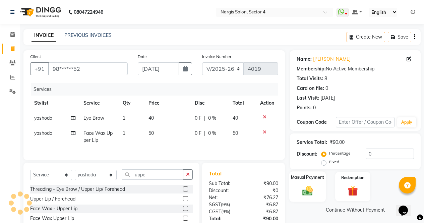
click at [316, 189] on div "Manual Payment" at bounding box center [307, 186] width 37 height 30
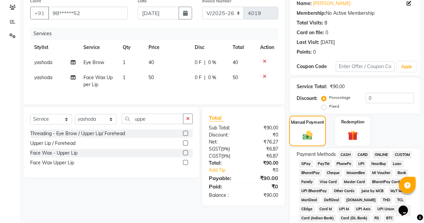
scroll to position [56, 0]
click at [348, 153] on span "CASH" at bounding box center [345, 154] width 14 height 8
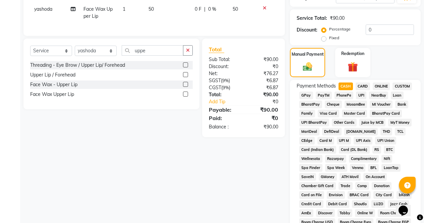
scroll to position [306, 0]
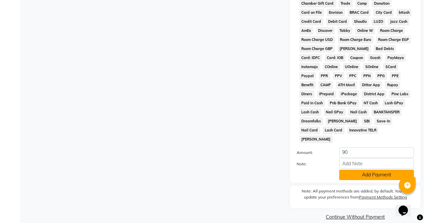
click at [377, 169] on button "Add Payment" at bounding box center [376, 174] width 75 height 10
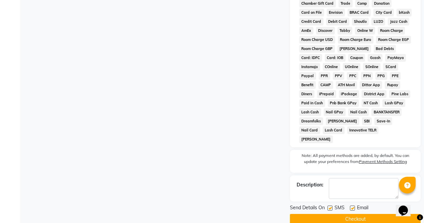
click at [376, 214] on button "Checkout" at bounding box center [355, 219] width 131 height 10
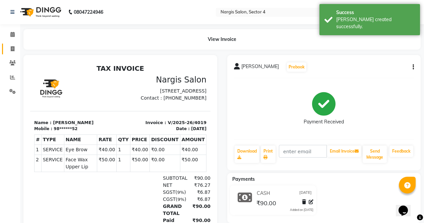
click at [13, 48] on icon at bounding box center [13, 48] width 4 height 5
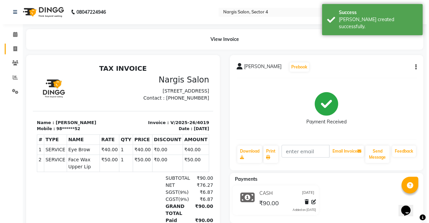
select select "service"
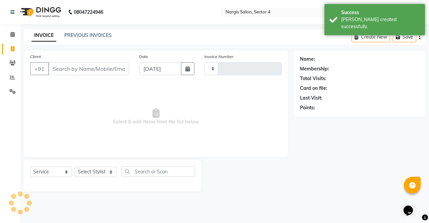
type input "4020"
select select "4130"
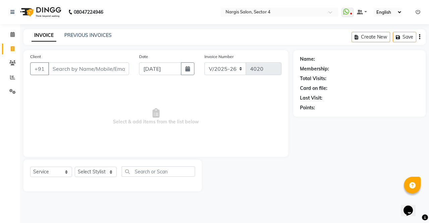
click at [97, 164] on div "Select Service Product Membership Package Voucher Prepaid Gift Card Select Styl…" at bounding box center [112, 175] width 178 height 32
click at [12, 34] on icon at bounding box center [12, 34] width 4 height 5
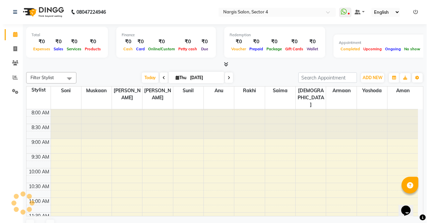
scroll to position [262, 0]
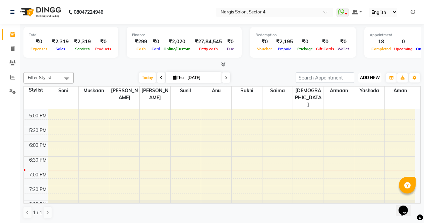
click at [374, 76] on span "ADD NEW" at bounding box center [370, 77] width 20 height 5
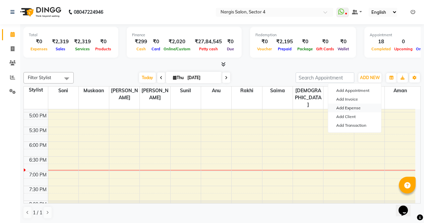
click at [346, 106] on link "Add Expense" at bounding box center [354, 107] width 53 height 9
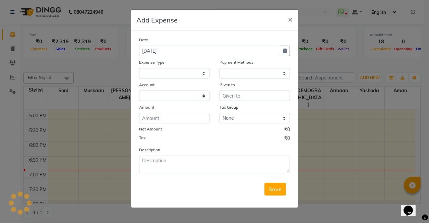
select select
select select "1"
select select "2938"
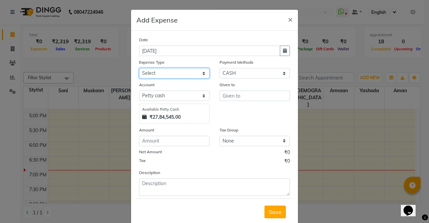
click at [203, 75] on select "Select Advance Salary Bank charges Car maintenance Cash transfer to bank Cash t…" at bounding box center [174, 73] width 70 height 10
select select "18464"
click at [139, 68] on select "Select Advance Salary Bank charges Car maintenance Cash transfer to bank Cash t…" at bounding box center [174, 73] width 70 height 10
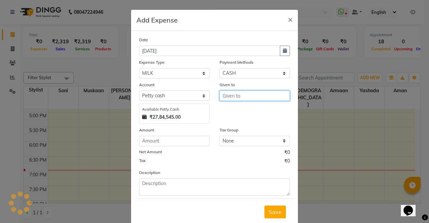
click at [252, 94] on input "text" at bounding box center [254, 95] width 70 height 10
type input "aaysuh"
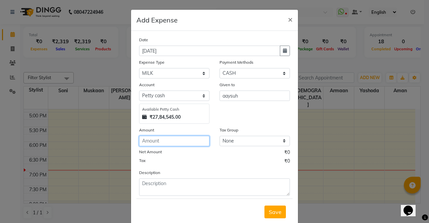
click at [204, 142] on input "number" at bounding box center [174, 141] width 70 height 10
type input "30"
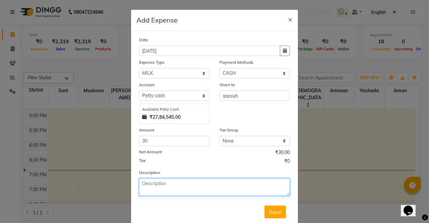
click at [201, 183] on textarea at bounding box center [214, 186] width 151 height 17
type textarea "milk"
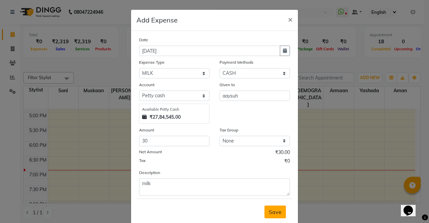
click at [282, 213] on button "Save" at bounding box center [274, 211] width 21 height 13
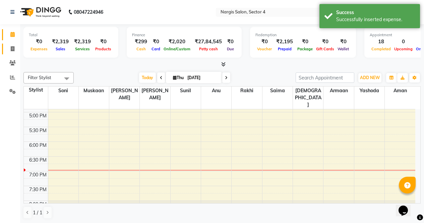
click at [8, 53] on link "Invoice" at bounding box center [10, 49] width 16 height 11
select select "service"
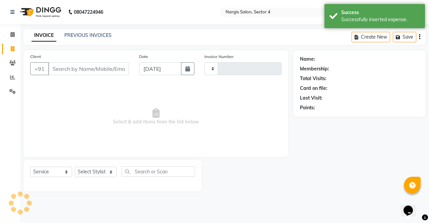
type input "4020"
select select "4130"
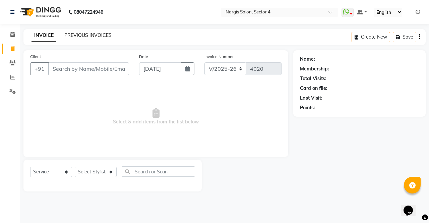
click at [102, 34] on link "PREVIOUS INVOICES" at bounding box center [87, 35] width 47 height 6
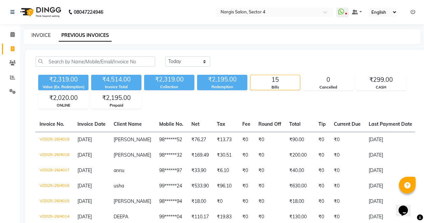
click at [44, 35] on link "INVOICE" at bounding box center [40, 35] width 19 height 6
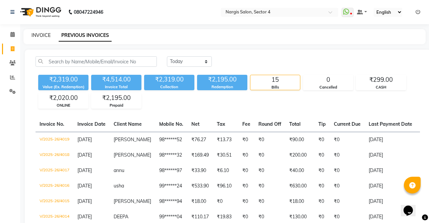
select select "service"
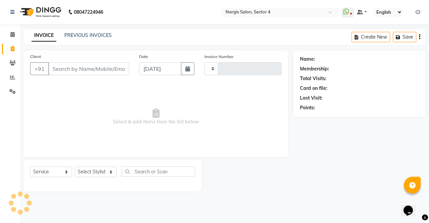
type input "4020"
select select "4130"
